Goal: Information Seeking & Learning: Compare options

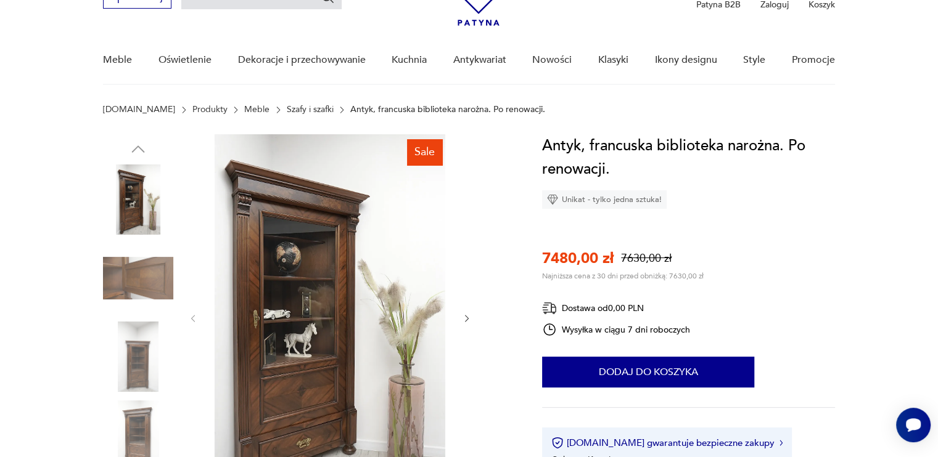
scroll to position [62, 0]
